Goal: Information Seeking & Learning: Understand process/instructions

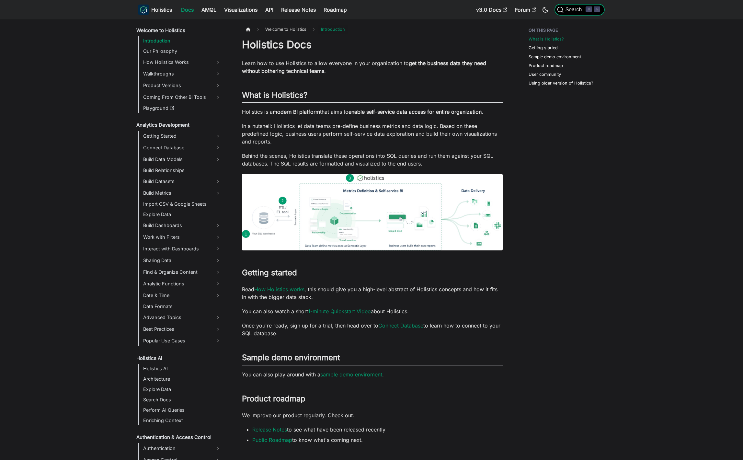
click at [589, 11] on kbd "⌘" at bounding box center [589, 9] width 6 height 6
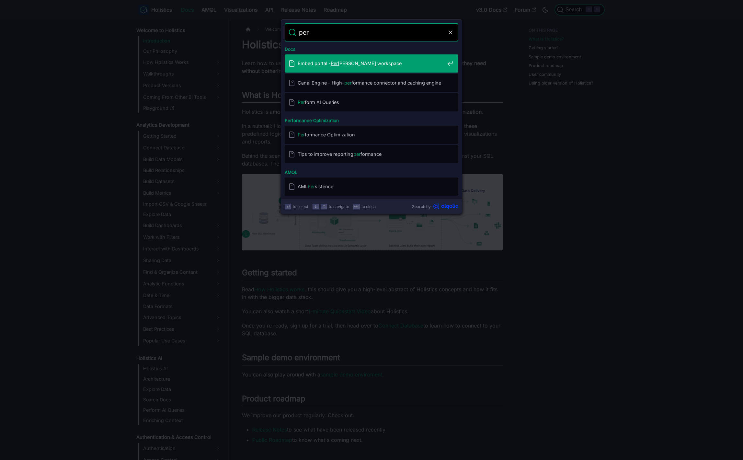
type input "perm"
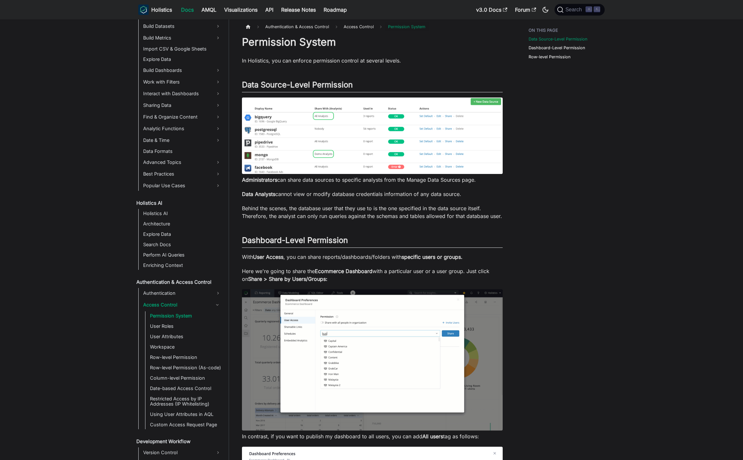
scroll to position [5, 0]
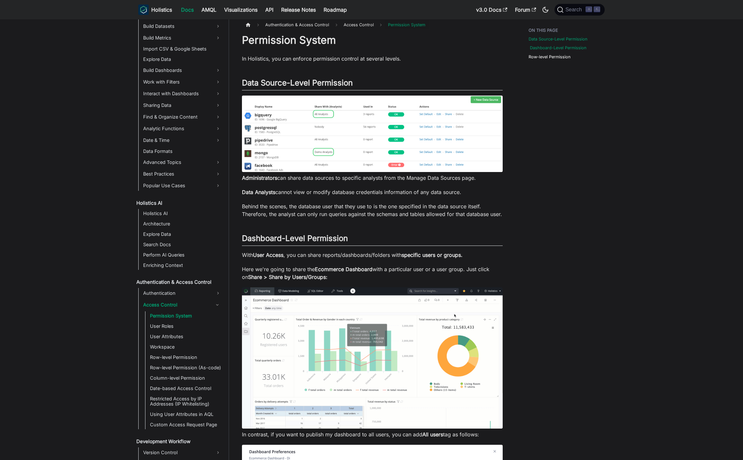
click at [565, 48] on link "Dashboard-Level Permission" at bounding box center [558, 48] width 57 height 6
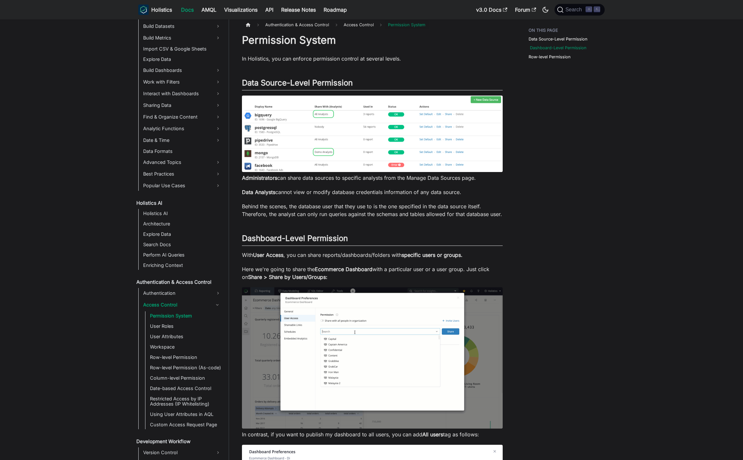
scroll to position [223, 0]
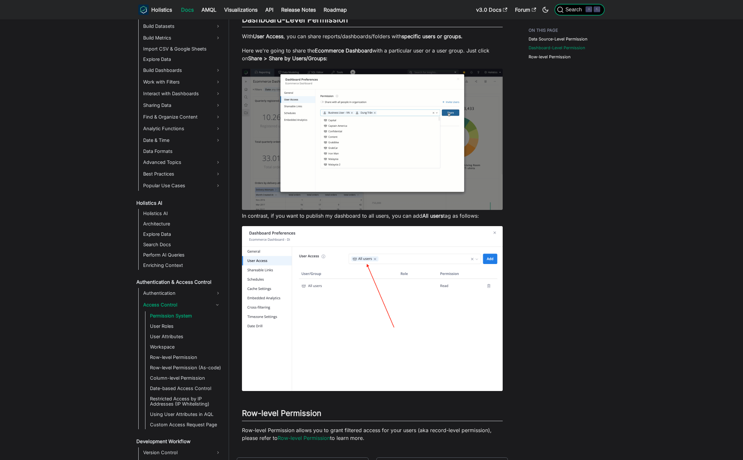
click at [574, 11] on span "Search" at bounding box center [575, 10] width 22 height 6
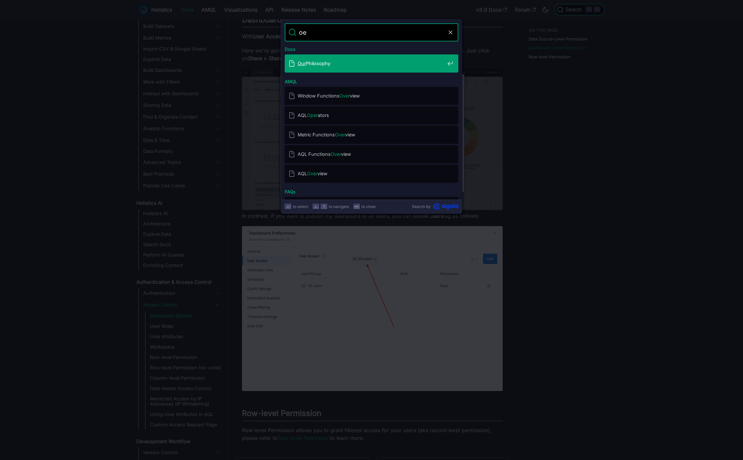
type input "o"
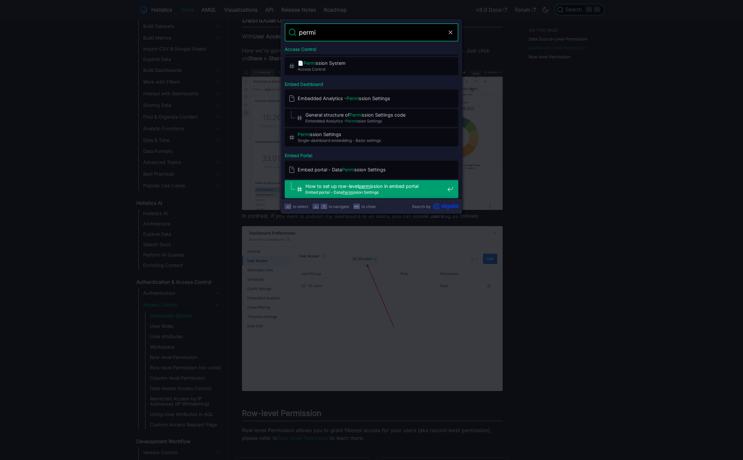
scroll to position [0, 0]
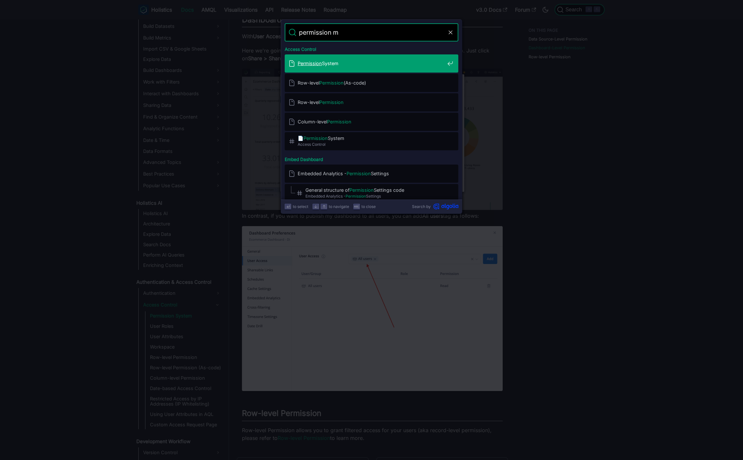
type input "permission ma"
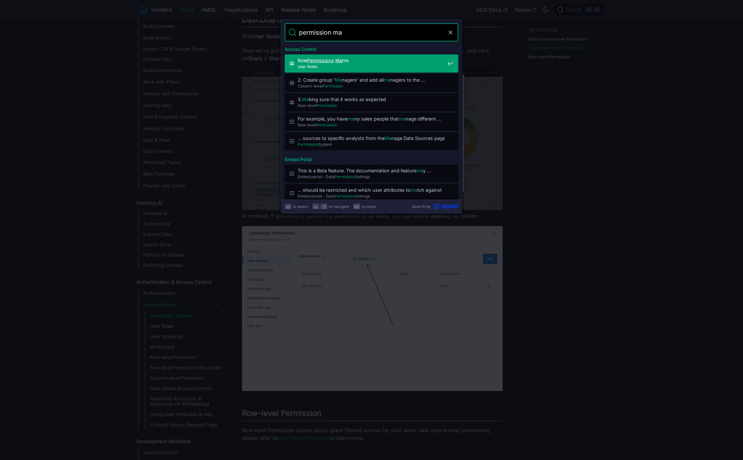
click at [421, 62] on span "Role Permissions Ma trix​" at bounding box center [371, 60] width 147 height 6
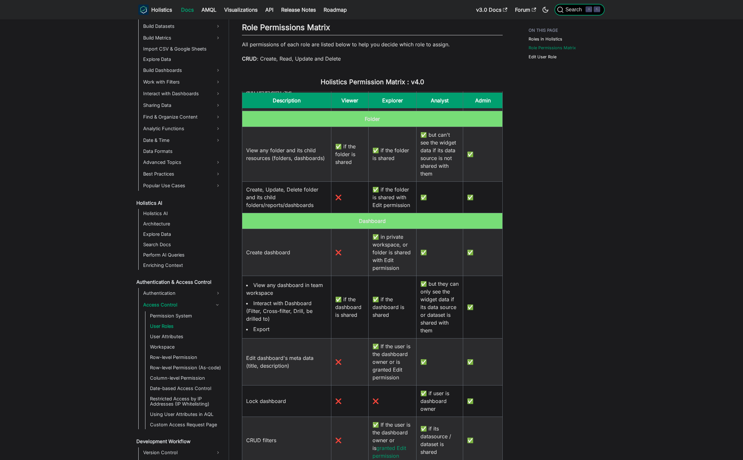
scroll to position [463, 0]
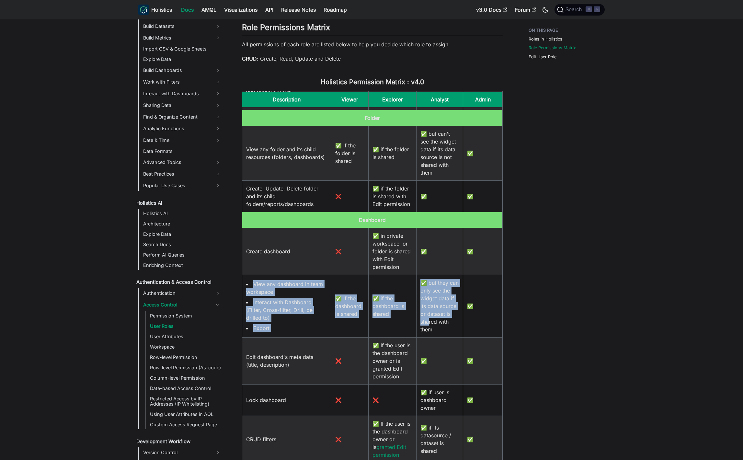
drag, startPoint x: 249, startPoint y: 282, endPoint x: 434, endPoint y: 319, distance: 188.3
click at [434, 319] on tr "View any dashboard in team workspace Interact with Dashboard (Filter, Cross-fil…" at bounding box center [372, 306] width 260 height 63
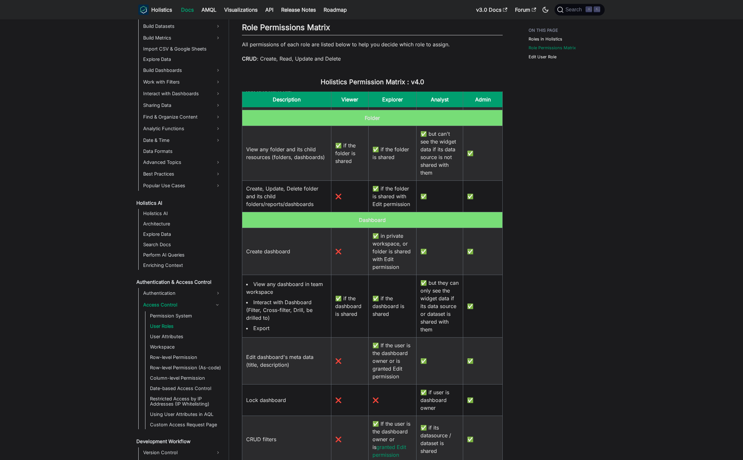
click at [472, 317] on td "✅" at bounding box center [483, 306] width 40 height 63
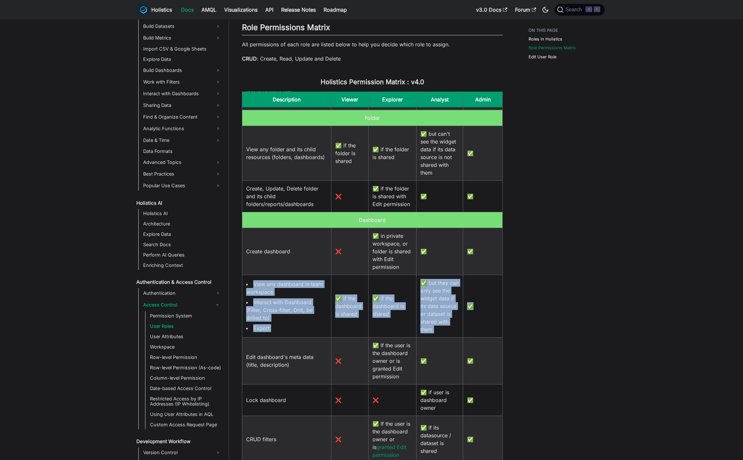
drag, startPoint x: 467, startPoint y: 323, endPoint x: 247, endPoint y: 281, distance: 223.2
click at [247, 281] on tr "View any dashboard in team workspace Interact with Dashboard (Filter, Cross-fil…" at bounding box center [372, 306] width 260 height 63
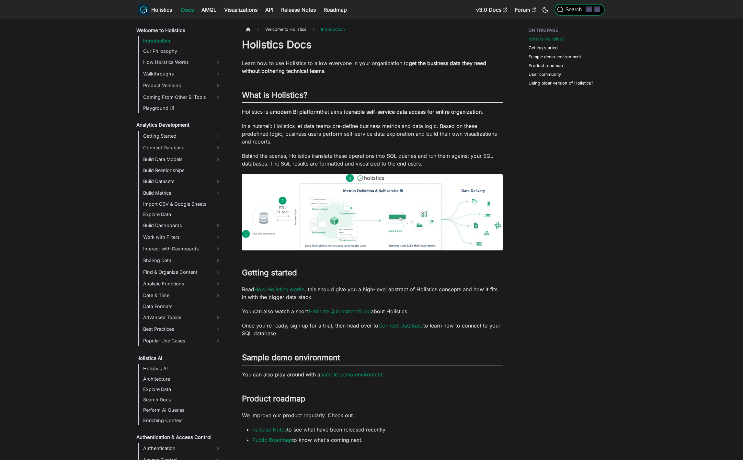
click at [576, 13] on span "Search" at bounding box center [571, 9] width 29 height 6
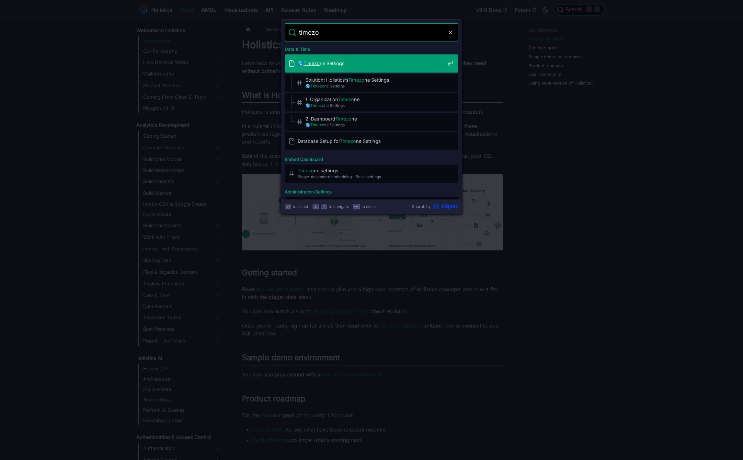
type input "timezon"
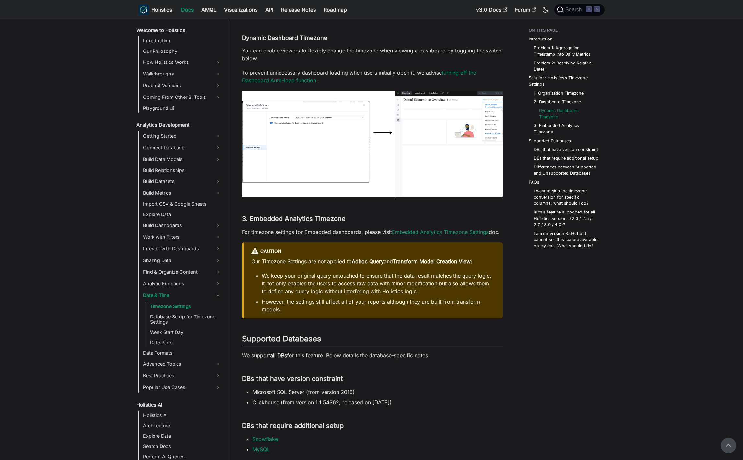
scroll to position [1027, 0]
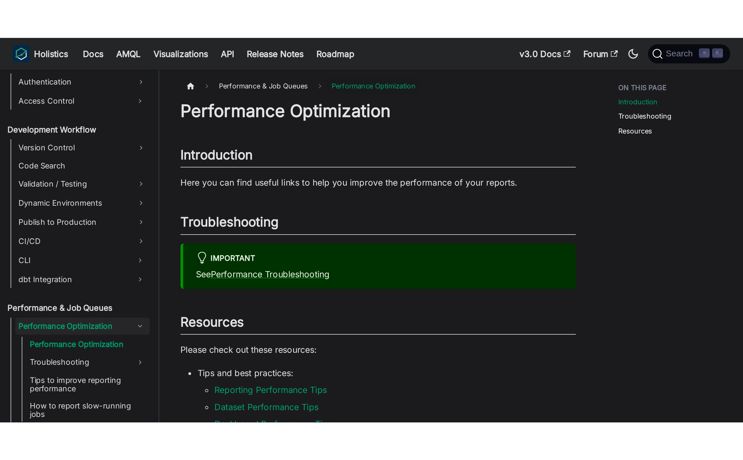
scroll to position [421, 0]
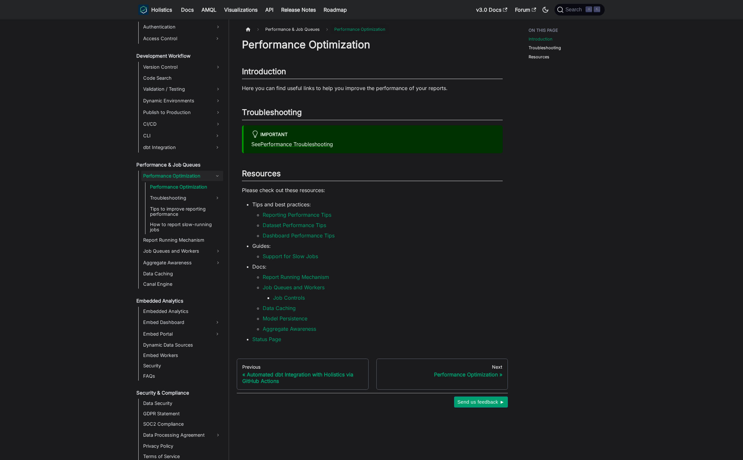
click at [271, 45] on h1 "Performance Optimization" at bounding box center [372, 44] width 261 height 13
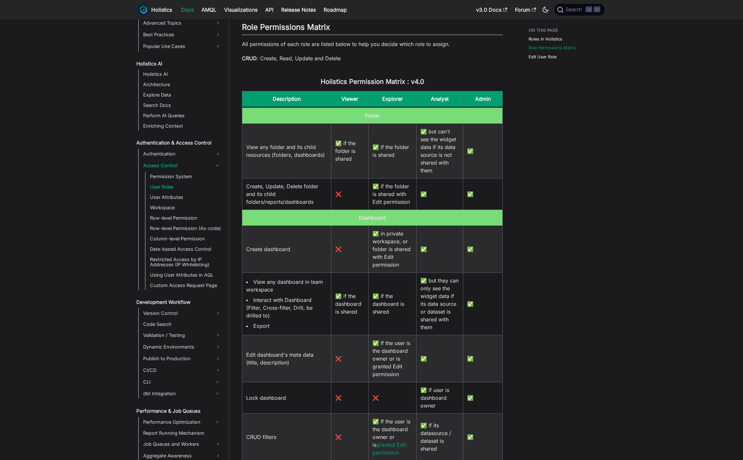
scroll to position [465, 0]
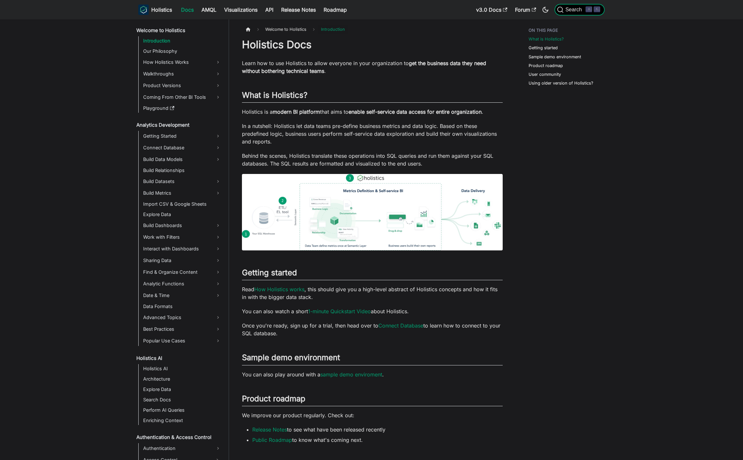
click at [580, 7] on body "Skip to main content Holistics Docs AMQL Visualizations API Release Notes Roadm…" at bounding box center [371, 230] width 743 height 460
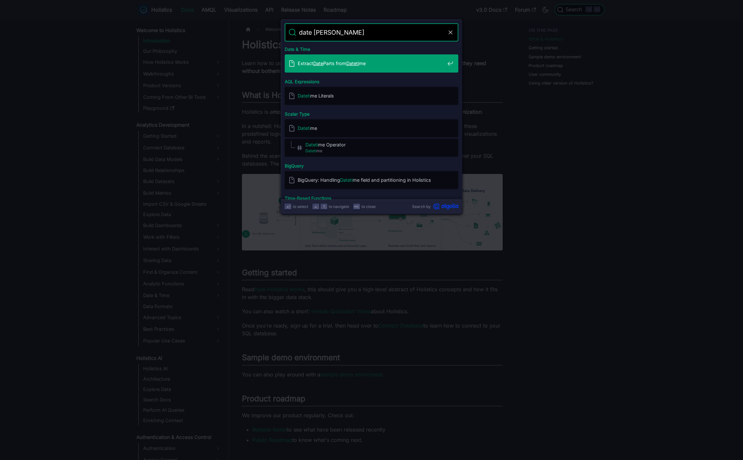
type input "date time"
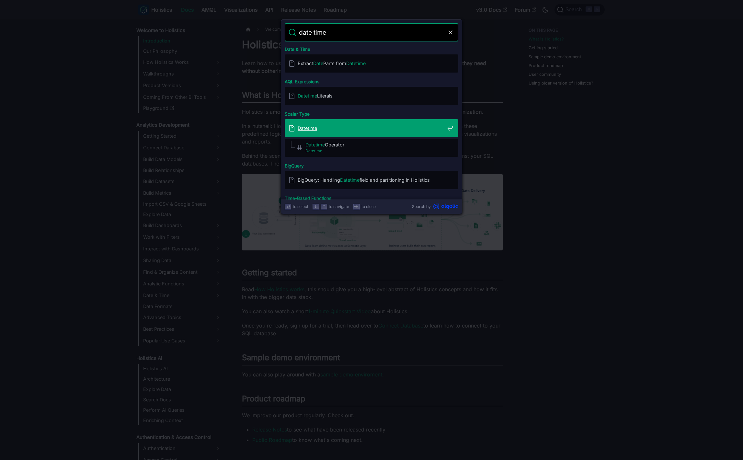
click at [406, 127] on span "Datetime" at bounding box center [371, 128] width 147 height 6
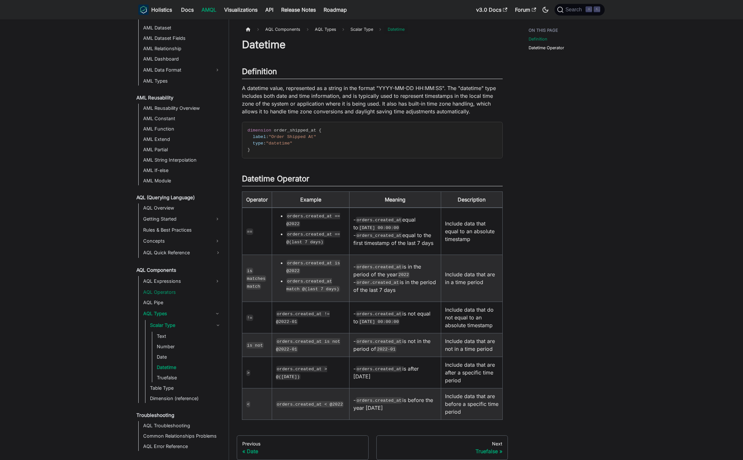
click at [177, 292] on link "AQL Operators" at bounding box center [182, 292] width 82 height 9
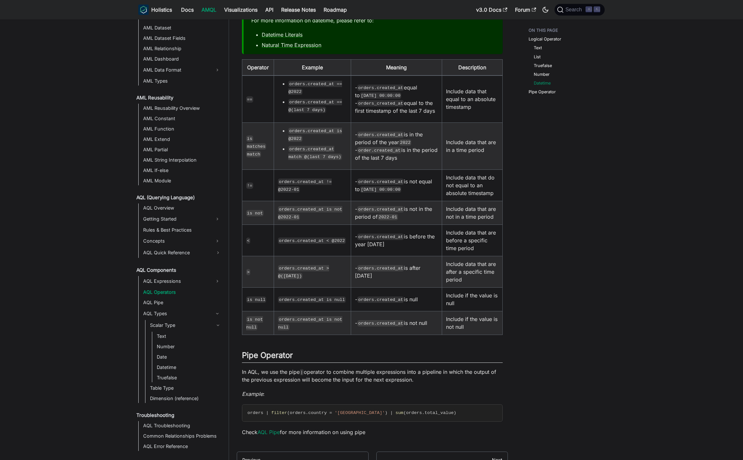
scroll to position [771, 0]
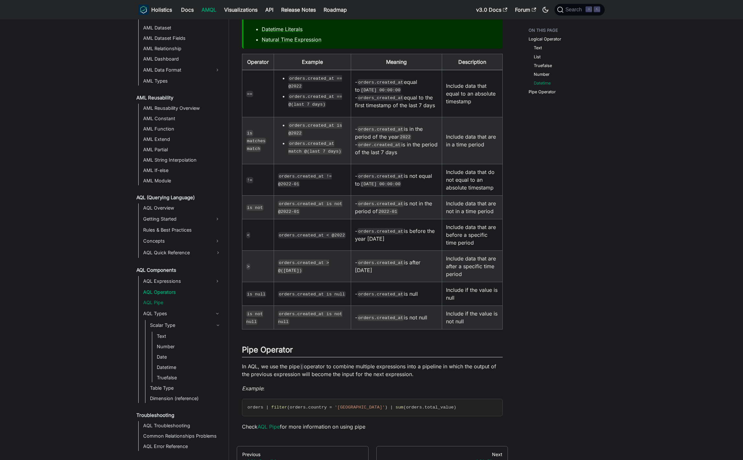
click at [165, 302] on link "AQL Pipe" at bounding box center [182, 302] width 82 height 9
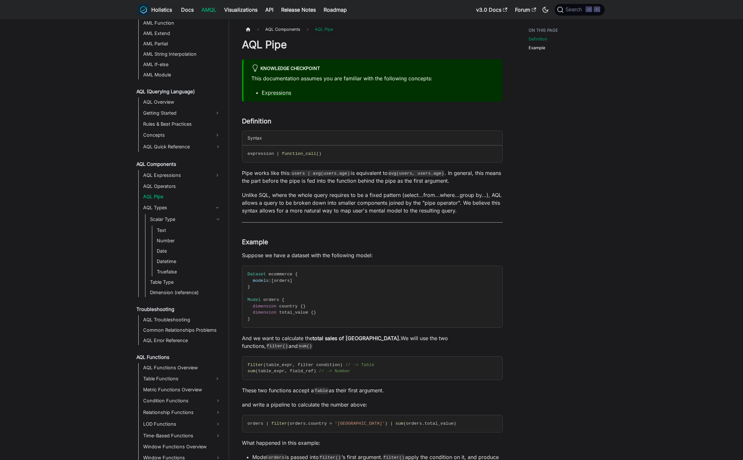
scroll to position [308, 0]
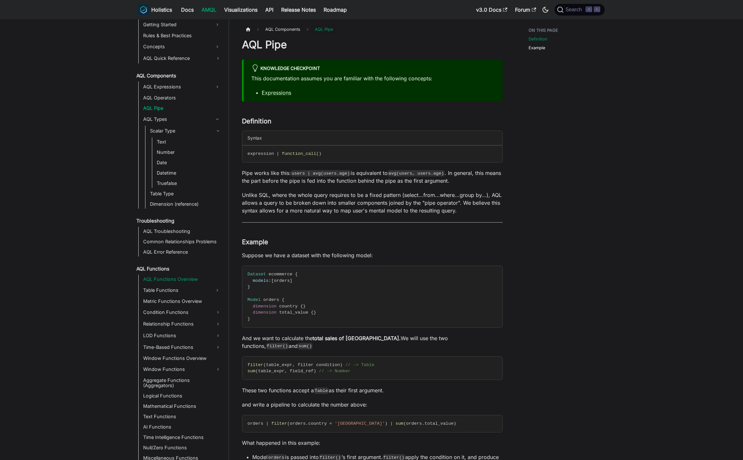
click at [200, 278] on link "AQL Functions Overview" at bounding box center [182, 279] width 82 height 9
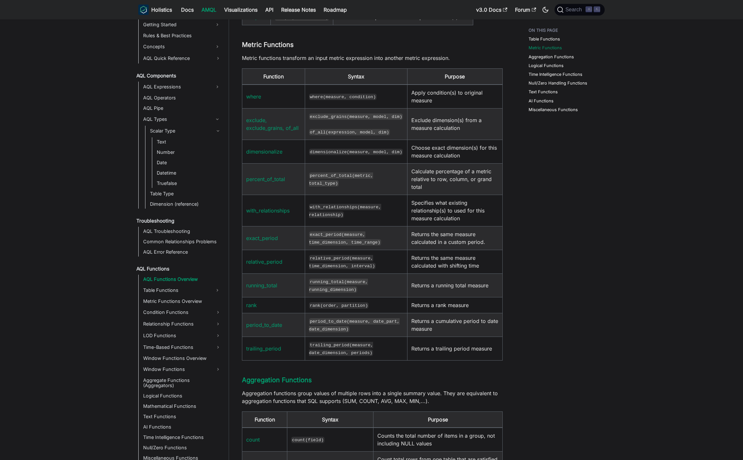
scroll to position [400, 0]
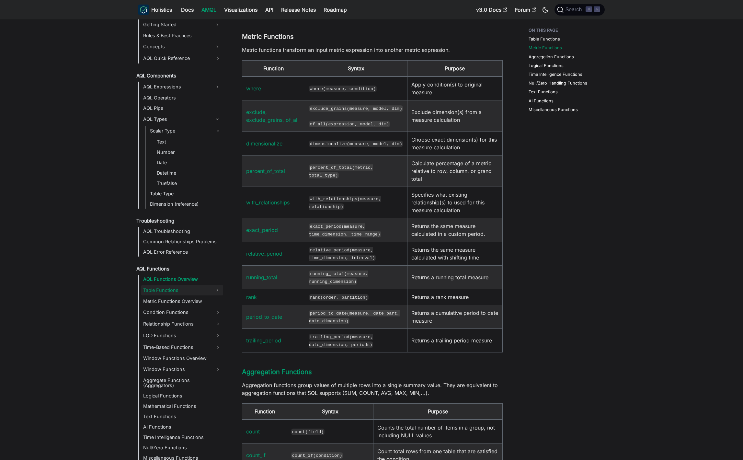
click at [177, 292] on link "Table Functions" at bounding box center [176, 290] width 70 height 10
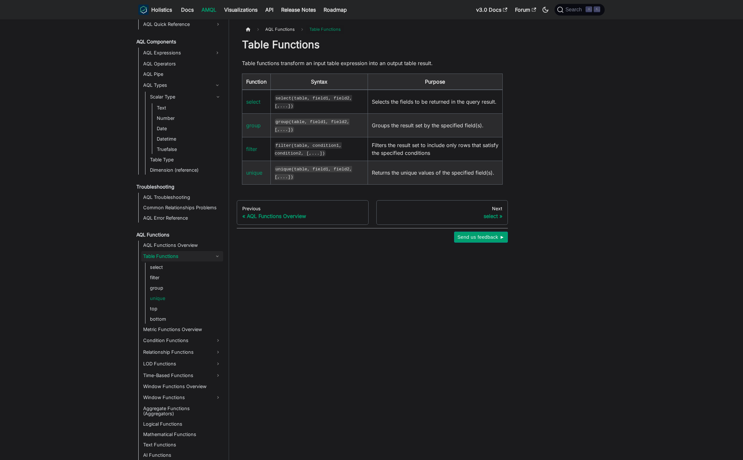
scroll to position [371, 0]
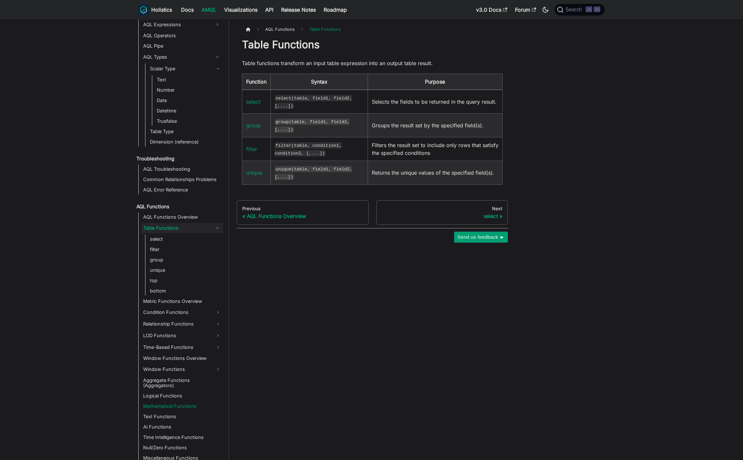
click at [179, 402] on link "Mathematical Functions" at bounding box center [182, 406] width 82 height 9
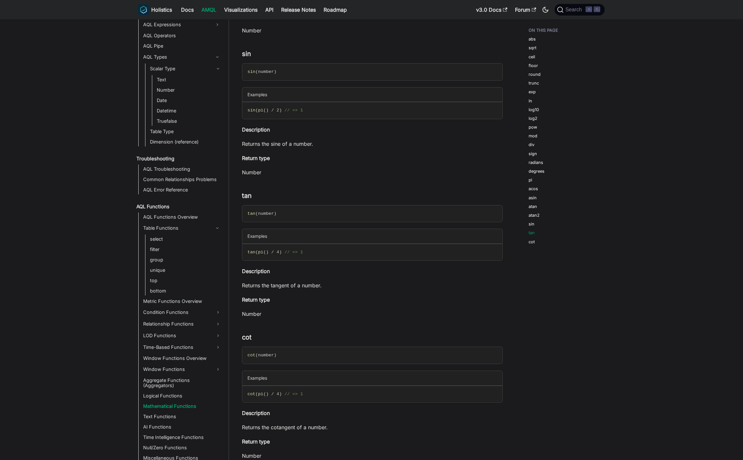
scroll to position [3352, 0]
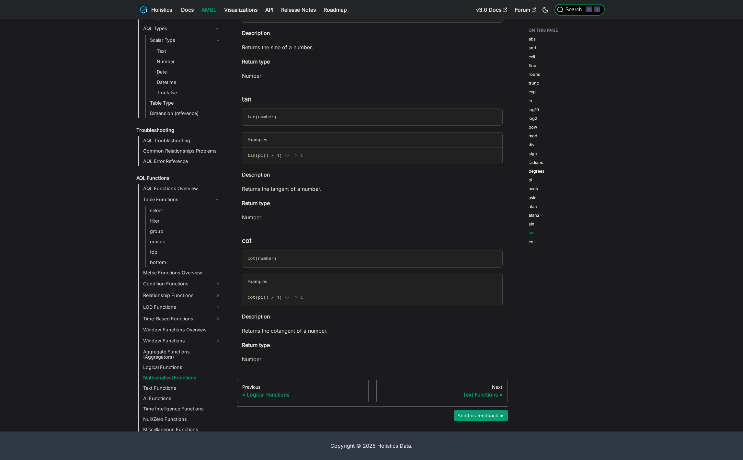
click at [580, 10] on span "Search" at bounding box center [575, 10] width 22 height 6
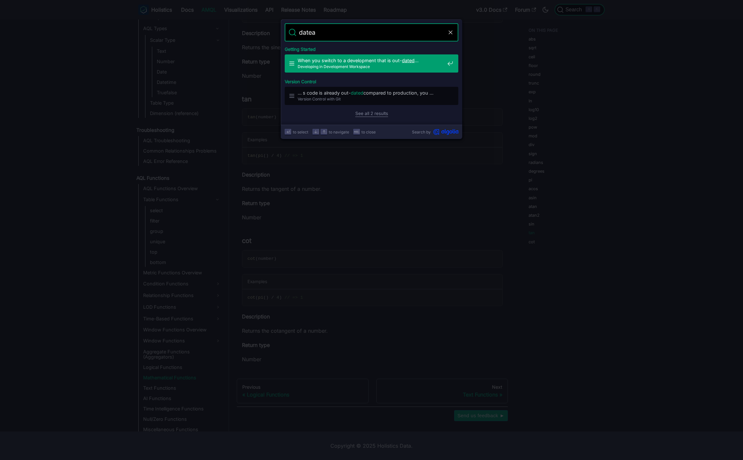
type input "date"
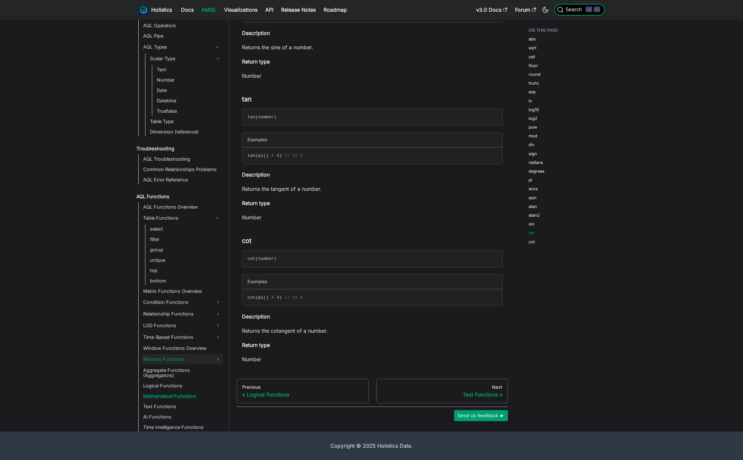
scroll to position [371, 0]
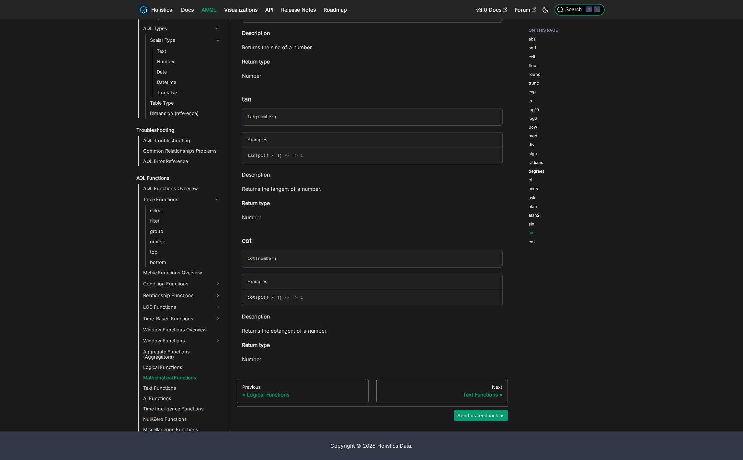
click at [577, 6] on button "Search ⌘ K" at bounding box center [580, 10] width 50 height 12
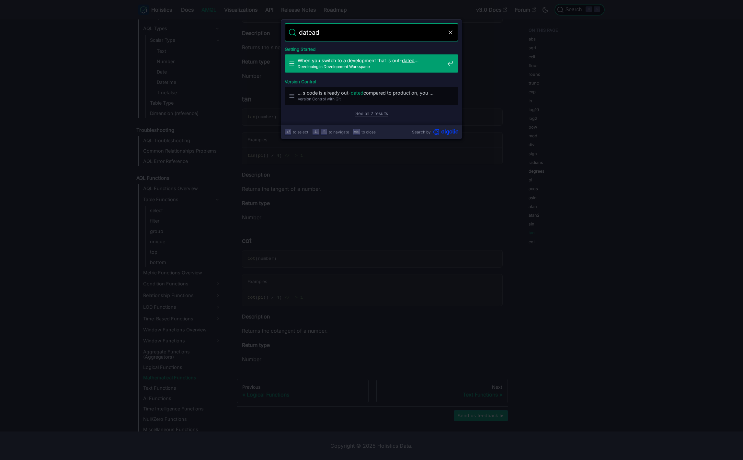
type input "dateadd"
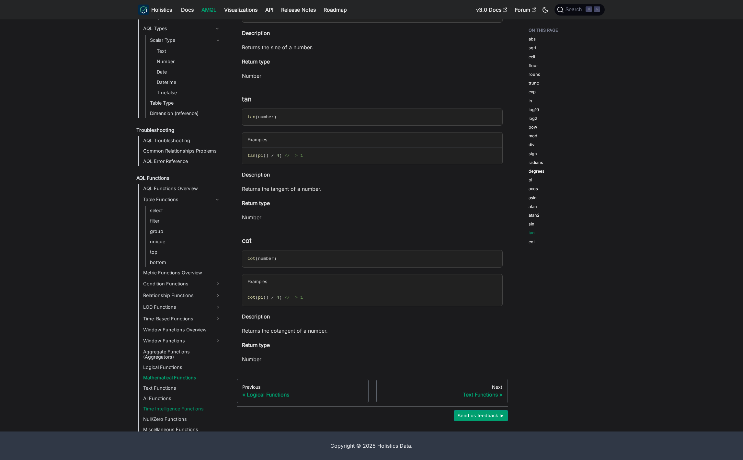
click at [195, 404] on link "Time Intelligence Functions" at bounding box center [182, 408] width 82 height 9
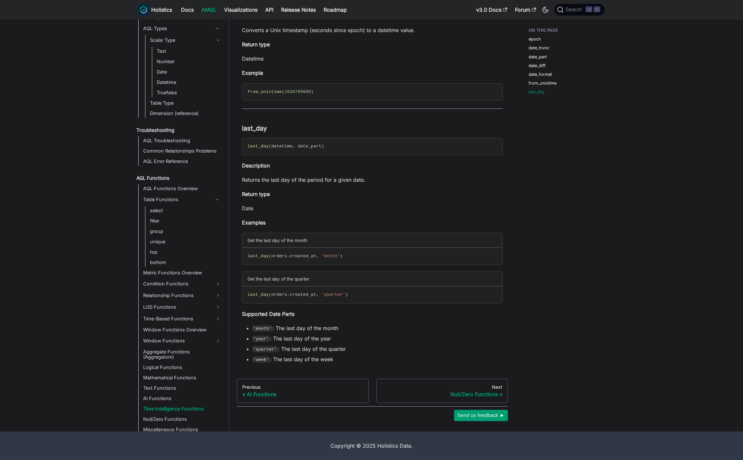
scroll to position [371, 0]
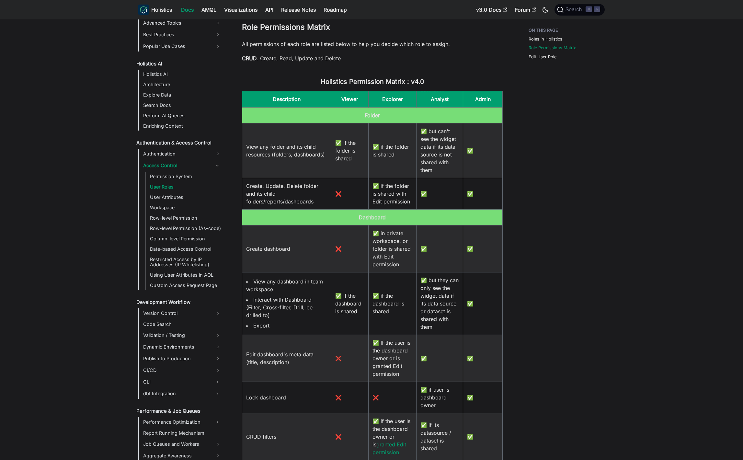
scroll to position [465, 0]
click at [545, 8] on icon "Switch between dark and light mode (currently dark mode)" at bounding box center [546, 10] width 8 height 8
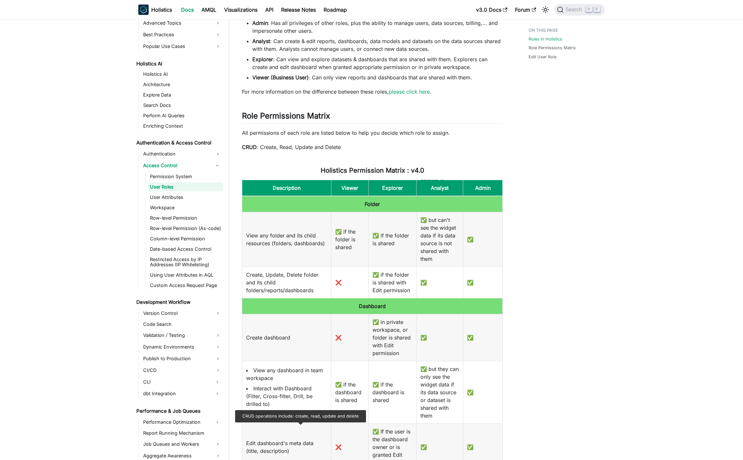
scroll to position [0, 0]
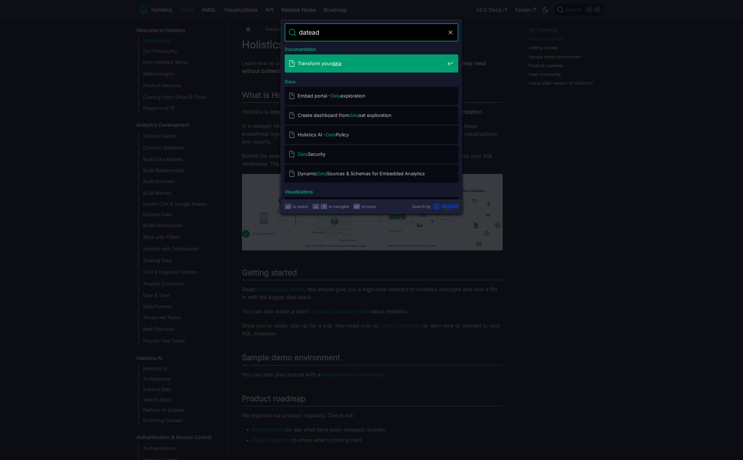
type input "dateadd"
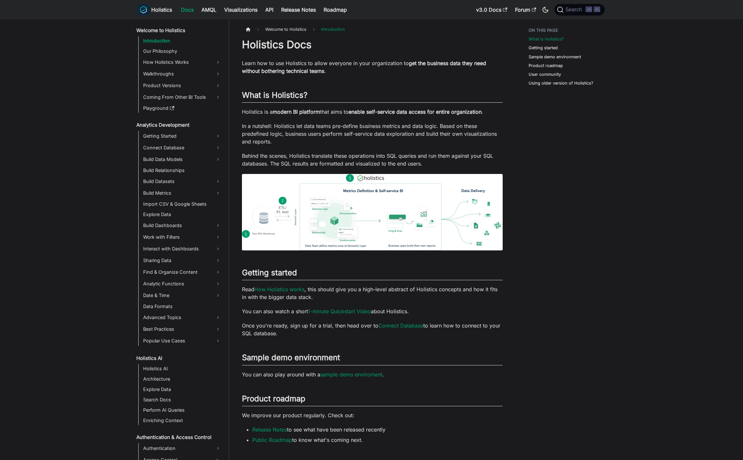
scroll to position [114, 0]
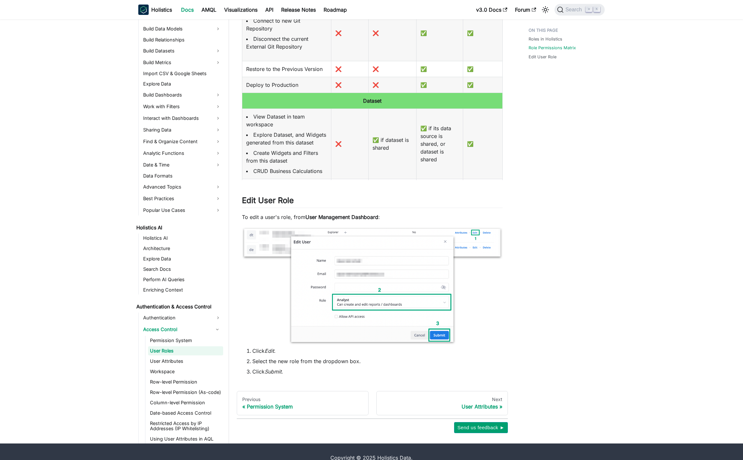
scroll to position [480, 0]
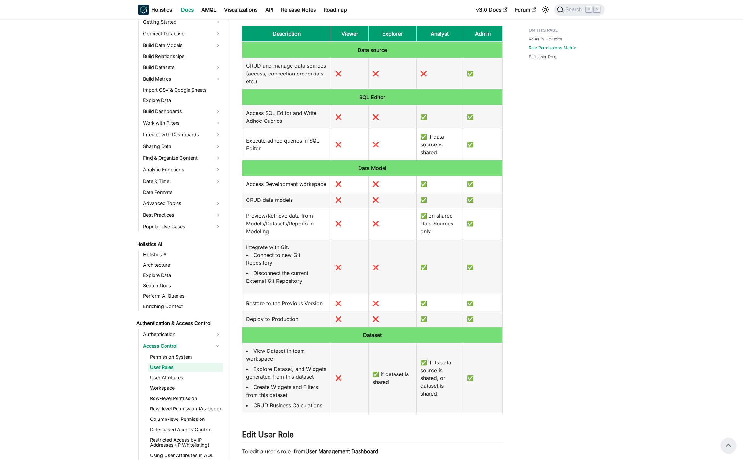
scroll to position [232, 0]
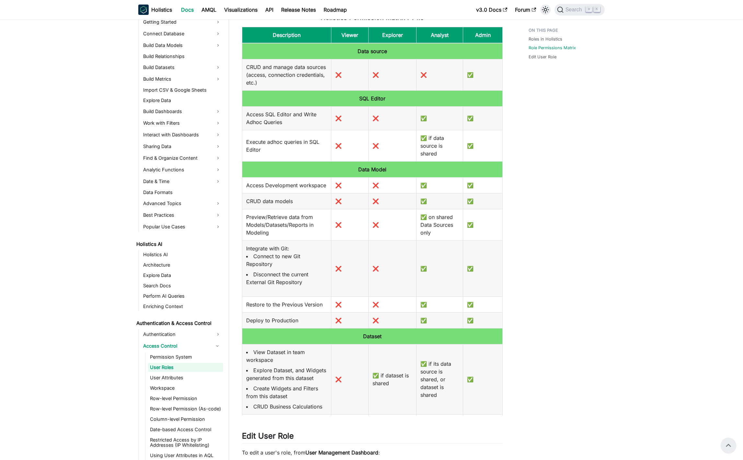
click at [548, 11] on icon "Switch between dark and light mode (currently light mode)" at bounding box center [546, 10] width 8 height 8
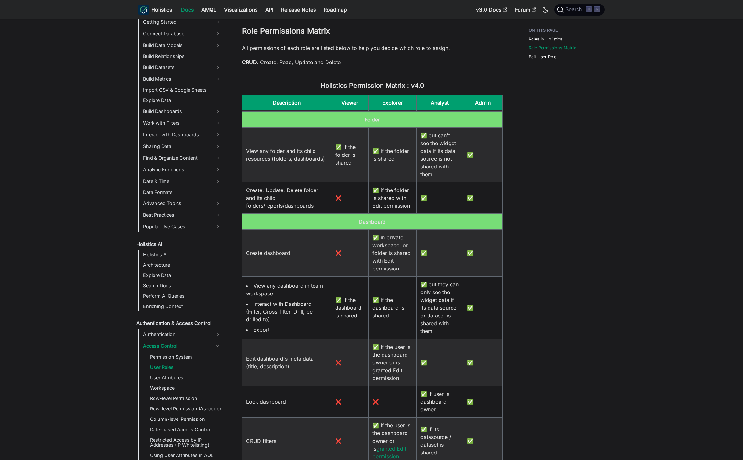
scroll to position [465, 0]
click at [546, 10] on icon "Switch between dark and light mode (currently dark mode)" at bounding box center [546, 10] width 6 height 6
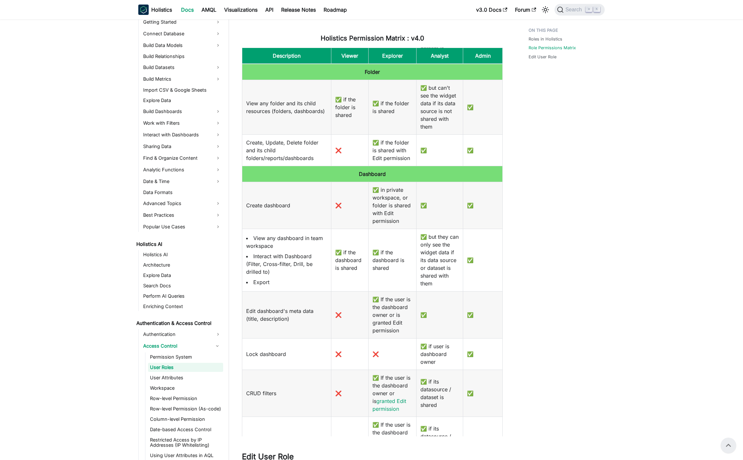
scroll to position [211, 0]
click at [546, 10] on icon "Switch between dark and light mode (currently light mode)" at bounding box center [545, 9] width 7 height 7
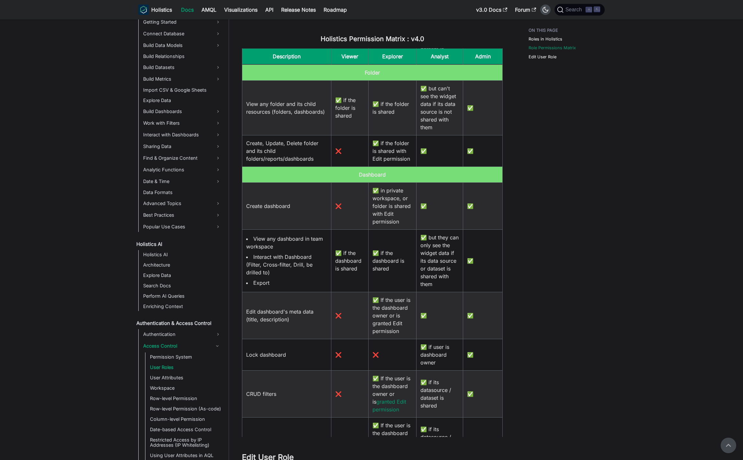
click at [545, 10] on icon "Switch between dark and light mode (currently dark mode)" at bounding box center [546, 10] width 6 height 6
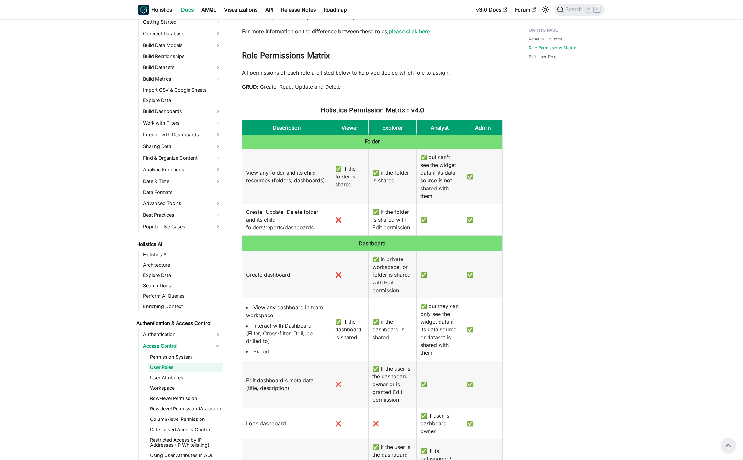
scroll to position [0, 0]
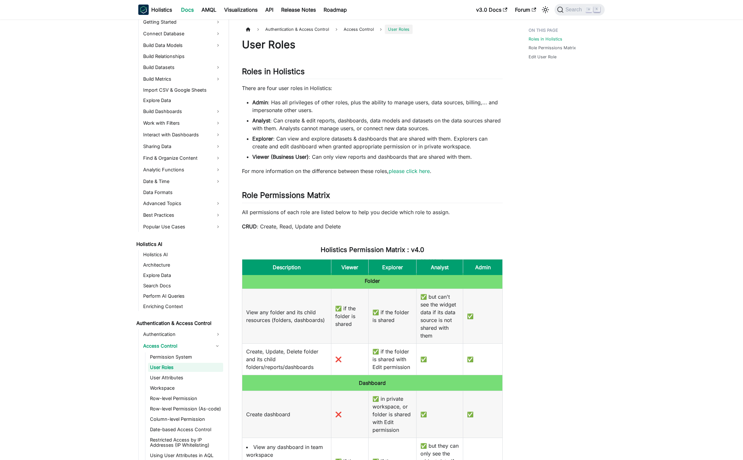
click at [446, 52] on div "User Roles Roles in Holistics ​ There are four user roles in Holistics: Admin :…" at bounding box center [372, 440] width 261 height 805
click at [548, 11] on icon "Switch between dark and light mode (currently light mode)" at bounding box center [546, 10] width 8 height 8
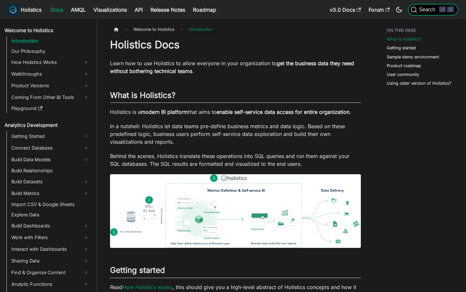
click at [428, 7] on span "Search" at bounding box center [429, 10] width 22 height 6
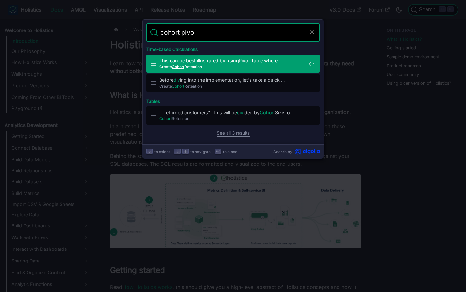
type input "cohort pivot"
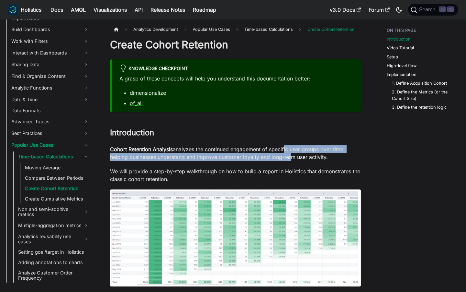
drag, startPoint x: 285, startPoint y: 152, endPoint x: 290, endPoint y: 154, distance: 5.2
click at [290, 154] on p "Cohort Retention Analysis analyzes the continued engagement of specific user gr…" at bounding box center [235, 153] width 251 height 16
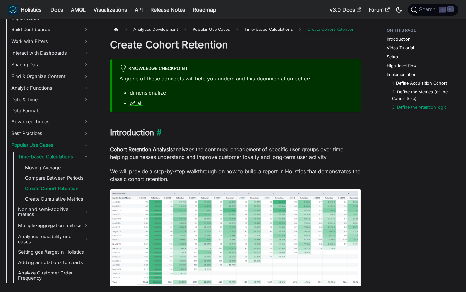
scroll to position [1716, 0]
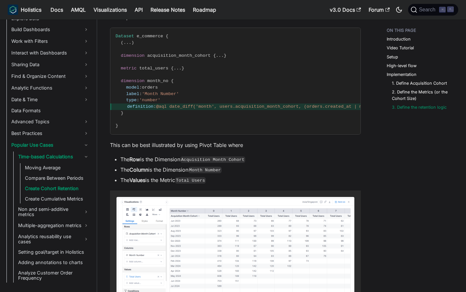
click at [246, 145] on p "This can be best illustrated by using Pivot Table where" at bounding box center [235, 145] width 251 height 8
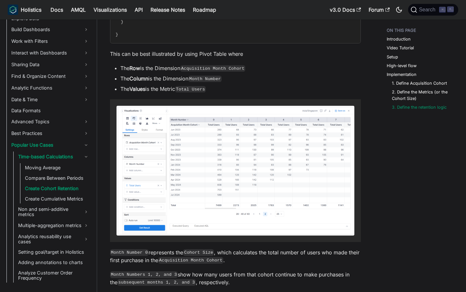
scroll to position [1807, 0]
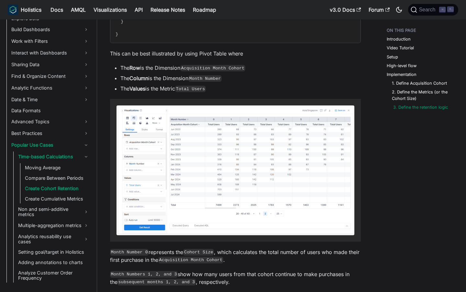
click at [416, 107] on link "3. Define the retention logic" at bounding box center [421, 107] width 55 height 6
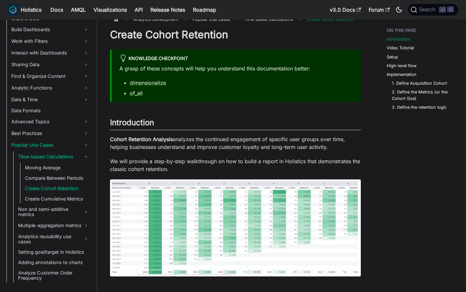
scroll to position [0, 0]
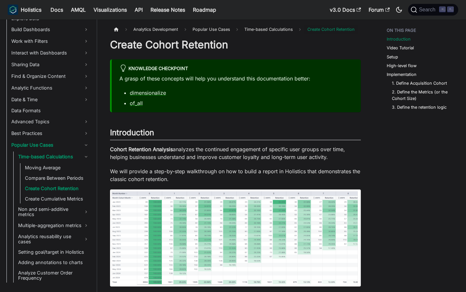
click at [53, 190] on link "Create Cohort Retention" at bounding box center [57, 188] width 68 height 9
click at [188, 51] on h1 "Create Cohort Retention" at bounding box center [235, 44] width 251 height 13
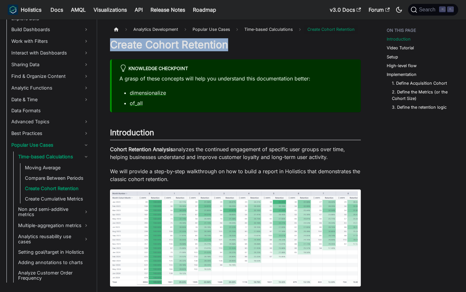
click at [188, 51] on h1 "Create Cohort Retention" at bounding box center [235, 44] width 251 height 13
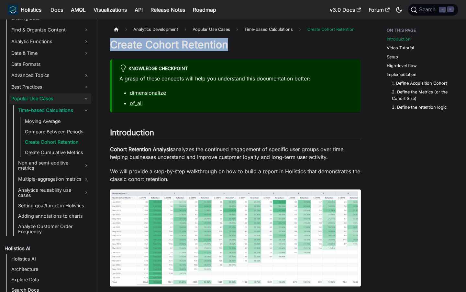
scroll to position [243, 0]
copy h1 "Create Cohort Retention"
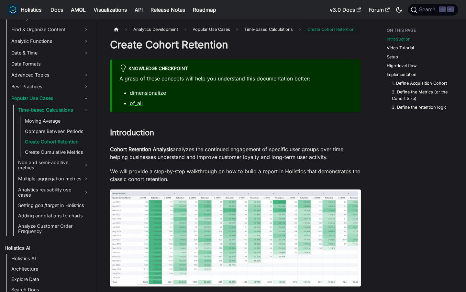
click at [238, 48] on h1 "Create Cohort Retention" at bounding box center [235, 44] width 251 height 13
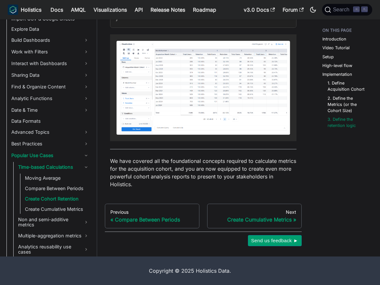
scroll to position [2157, 0]
